Goal: Task Accomplishment & Management: Manage account settings

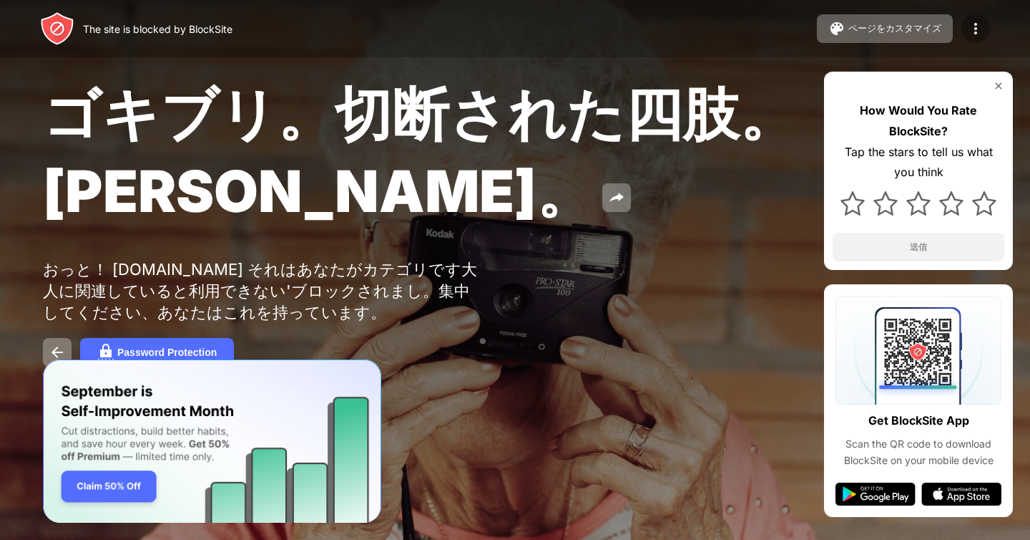
click at [975, 30] on img at bounding box center [975, 28] width 17 height 17
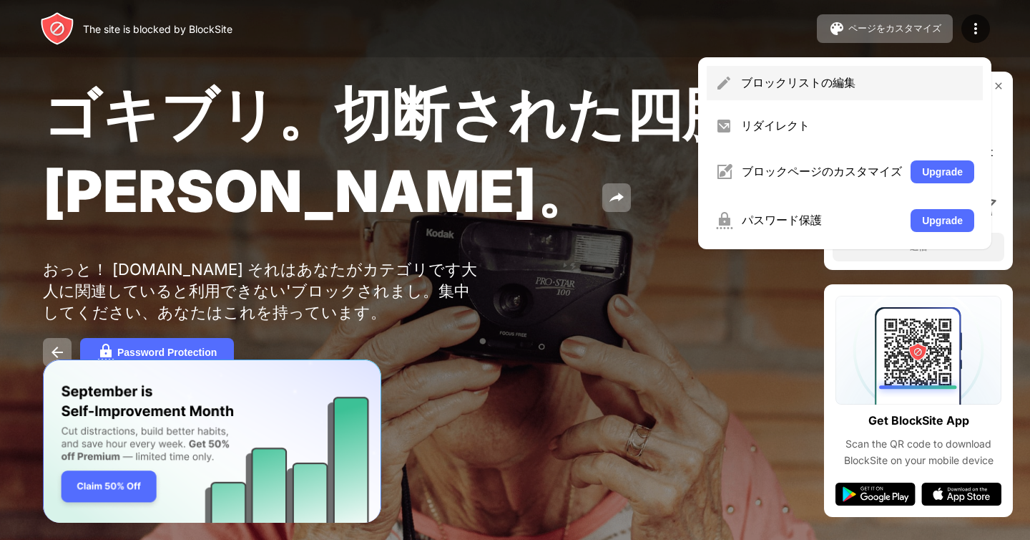
click at [809, 77] on div "ブロックリストの編集" at bounding box center [857, 83] width 233 height 16
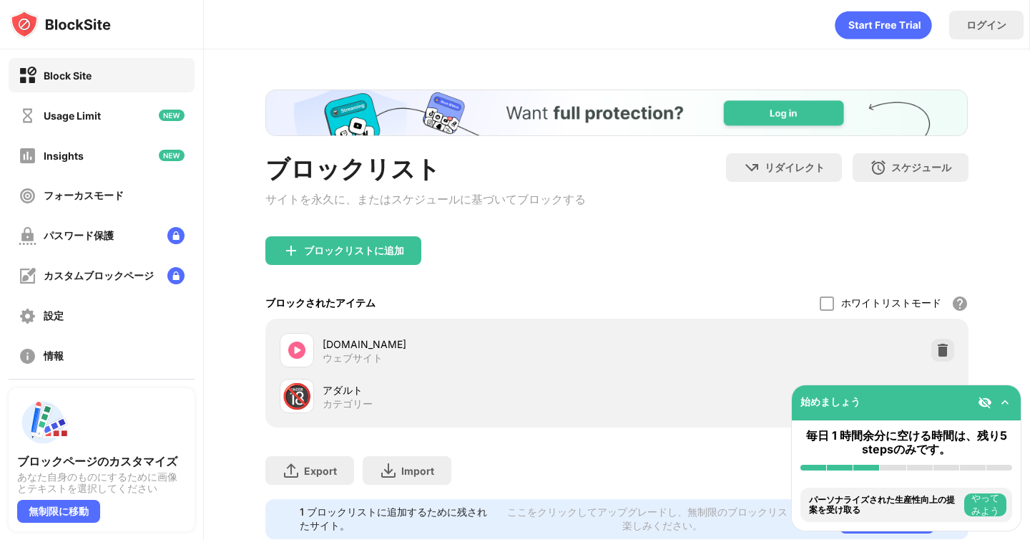
scroll to position [47, 0]
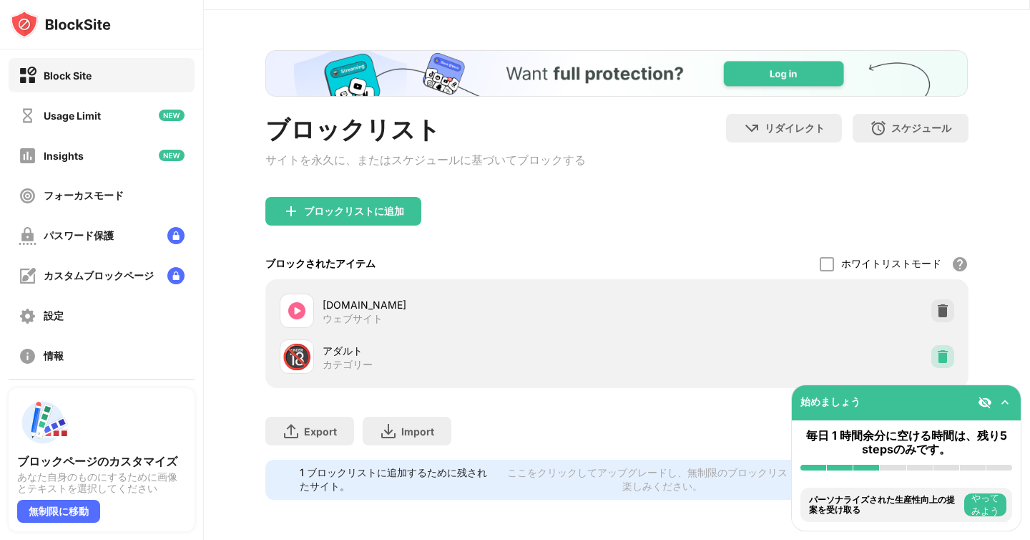
click at [941, 347] on div at bounding box center [943, 356] width 23 height 23
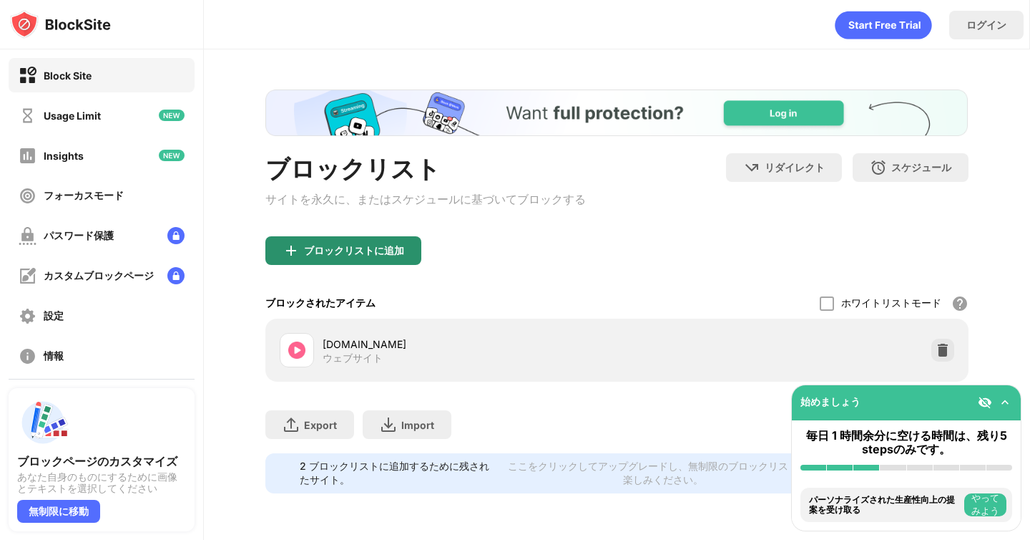
click at [369, 256] on div "ブロックリストに追加" at bounding box center [354, 250] width 100 height 11
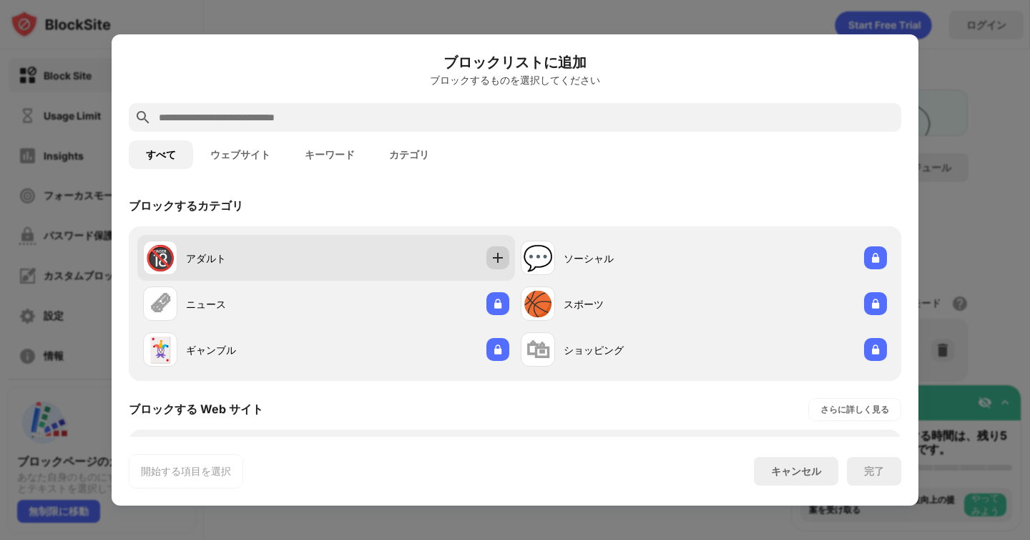
click at [498, 257] on img at bounding box center [498, 257] width 14 height 14
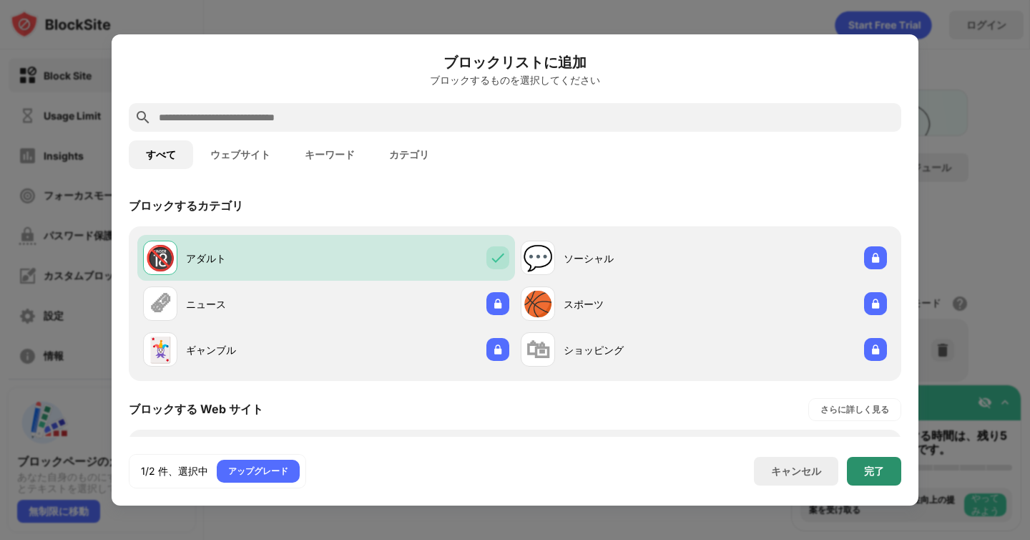
click at [885, 466] on div "完了" at bounding box center [874, 471] width 54 height 29
